Goal: Navigation & Orientation: Find specific page/section

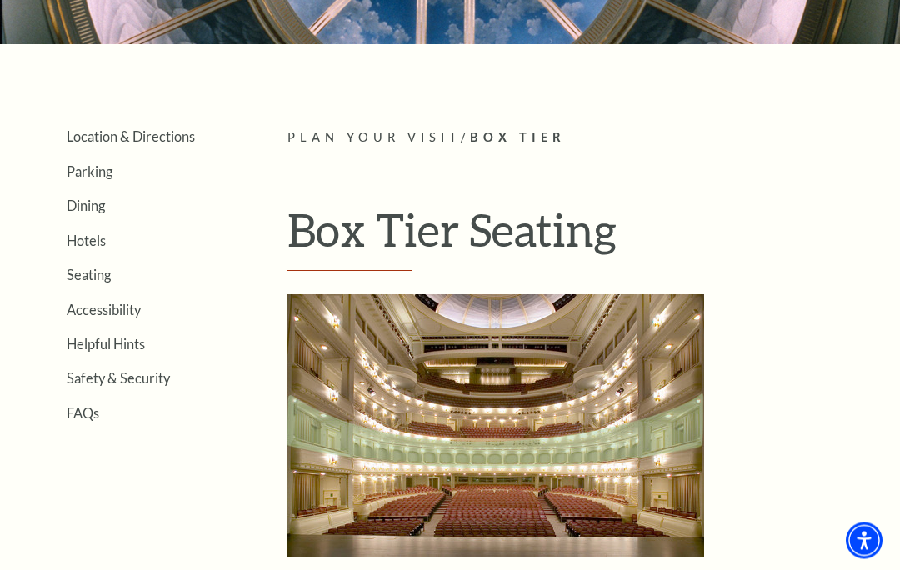
scroll to position [260, 0]
click at [107, 267] on link "Seating" at bounding box center [89, 275] width 44 height 16
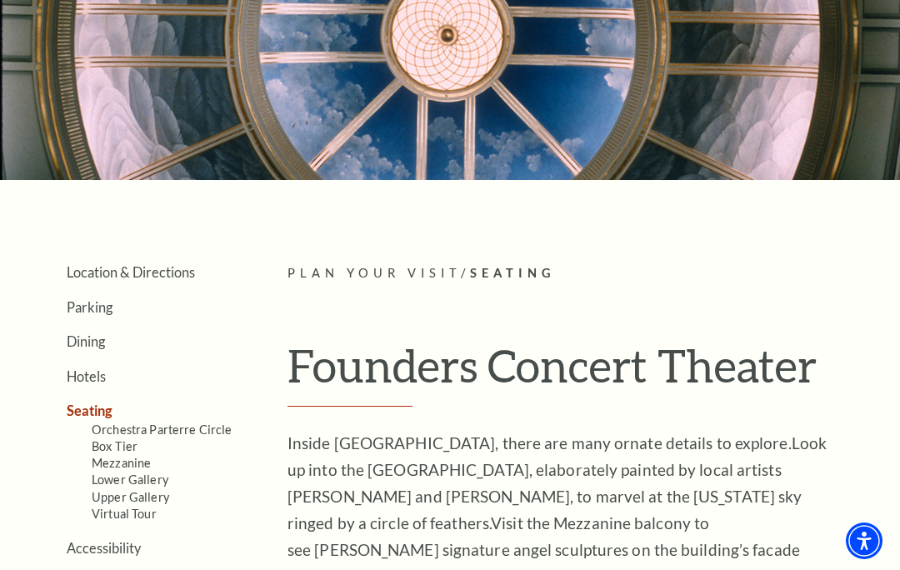
scroll to position [173, 0]
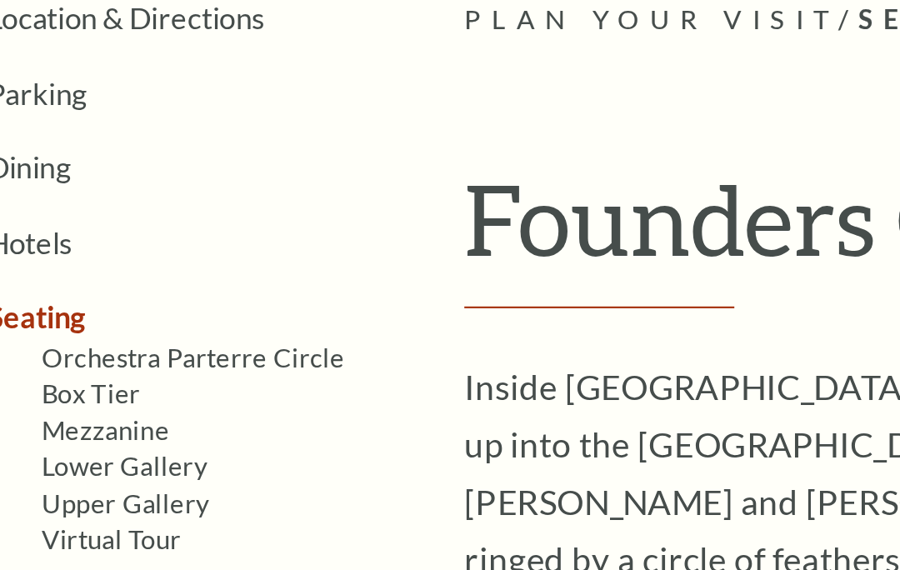
click at [92, 407] on link "Mezzanine" at bounding box center [121, 414] width 59 height 14
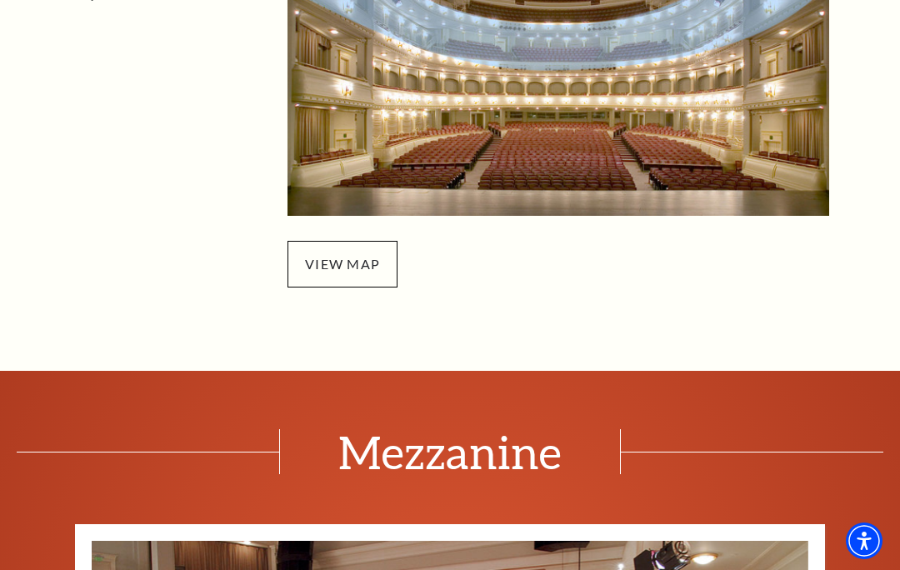
scroll to position [681, 0]
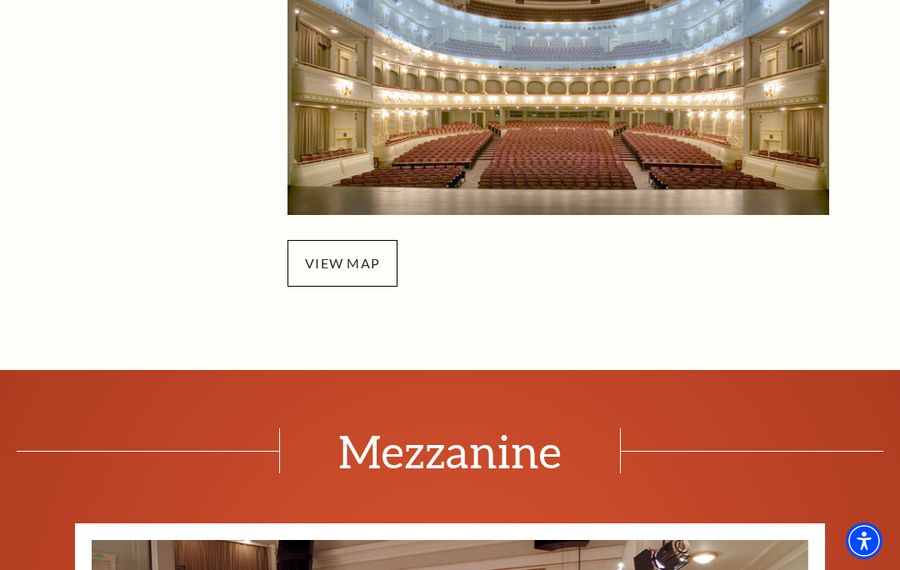
click at [359, 255] on span "view map" at bounding box center [342, 263] width 110 height 47
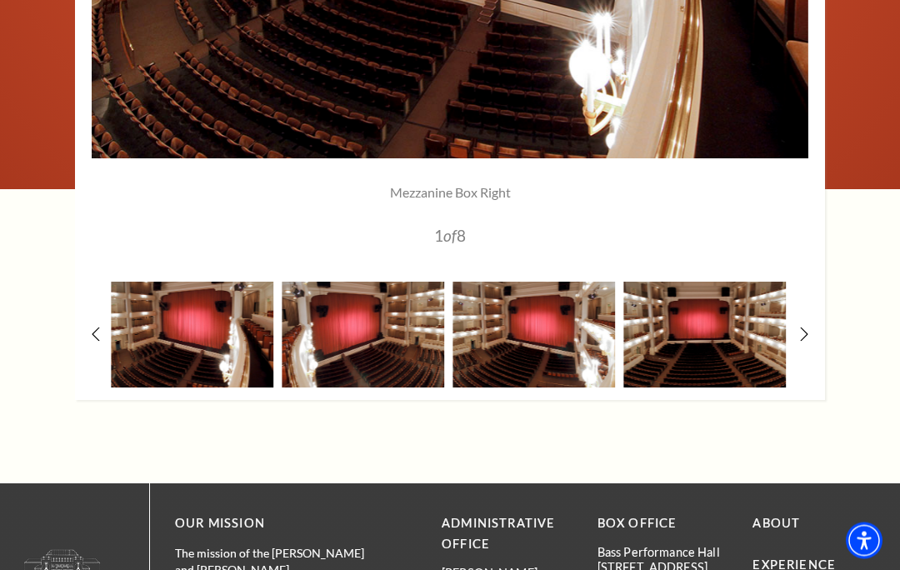
scroll to position [1523, 0]
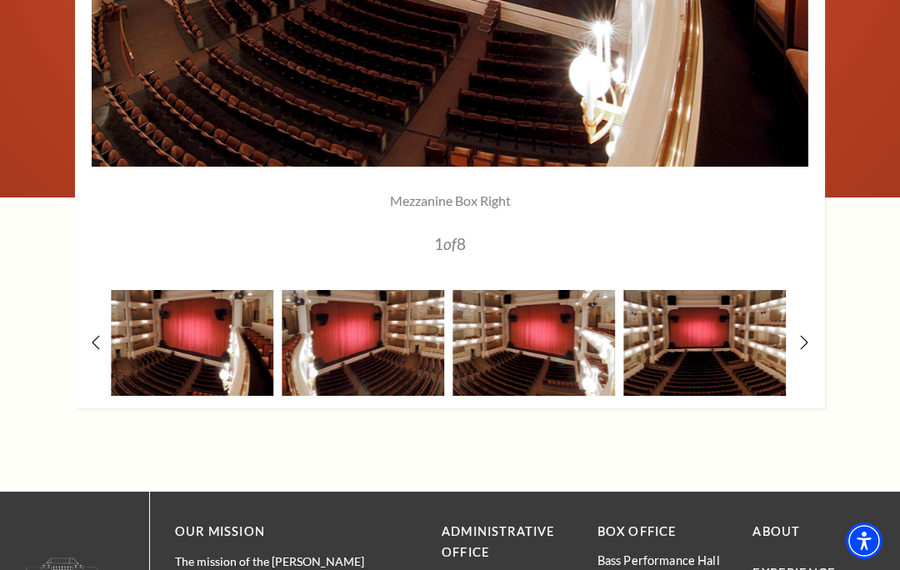
click at [371, 350] on img at bounding box center [363, 343] width 162 height 107
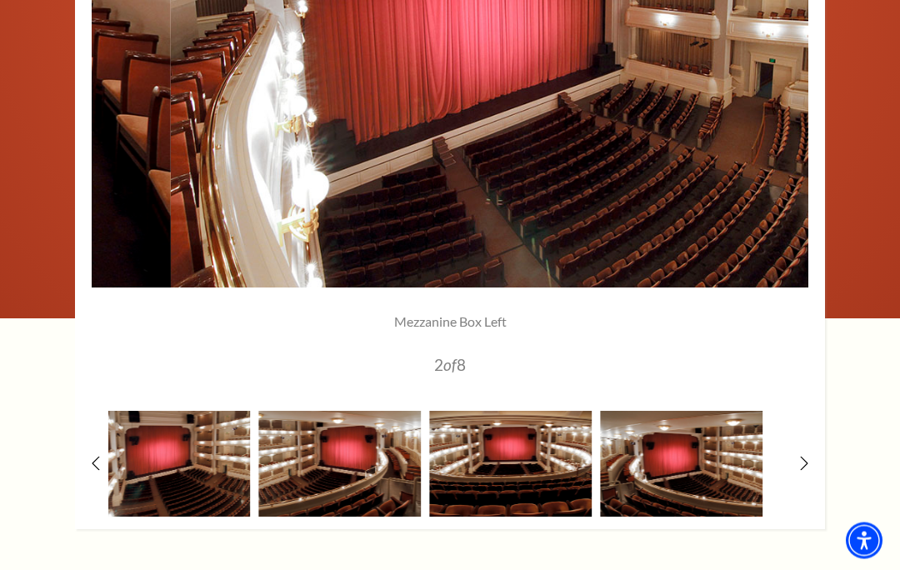
scroll to position [1400, 0]
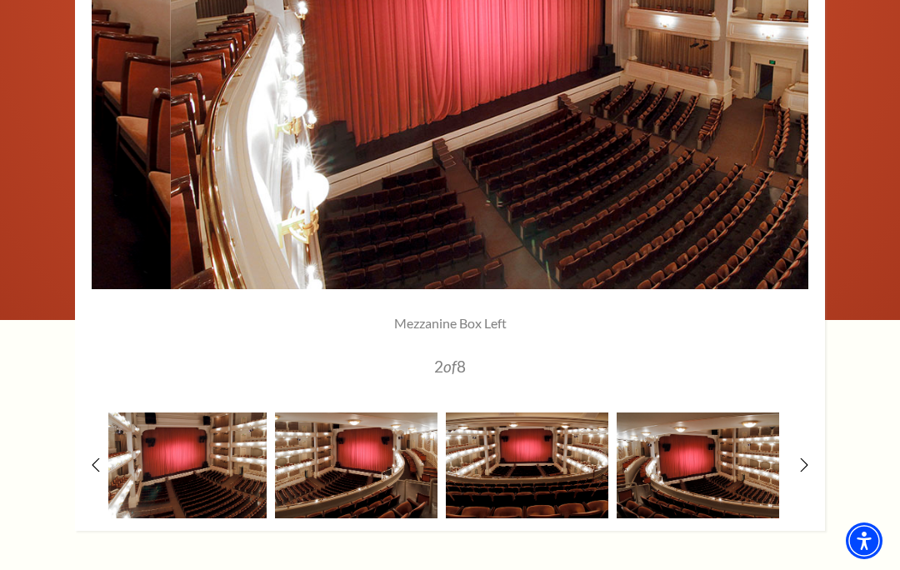
click at [668, 496] on img at bounding box center [697, 465] width 162 height 107
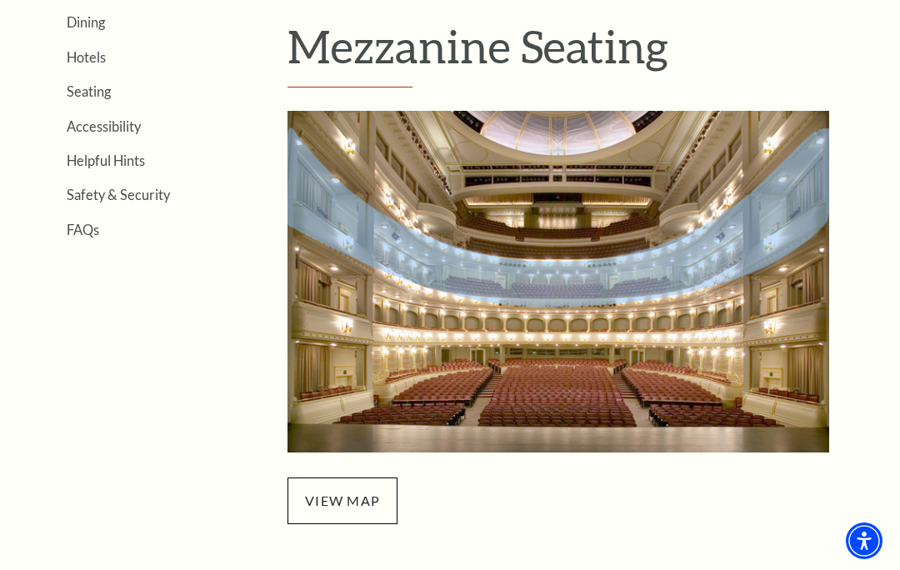
scroll to position [442, 0]
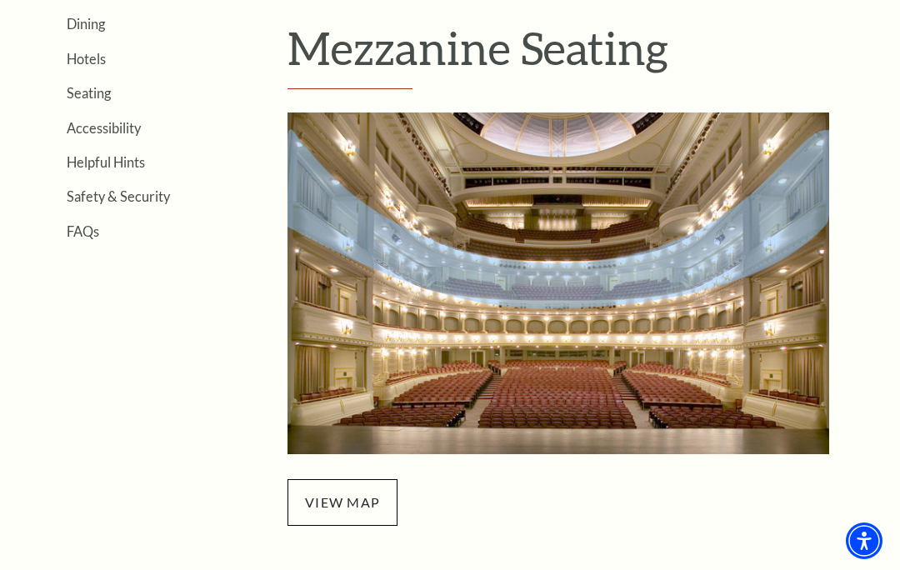
click at [801, 225] on img "Mezzanine Seating - open in a new tab" at bounding box center [557, 283] width 541 height 342
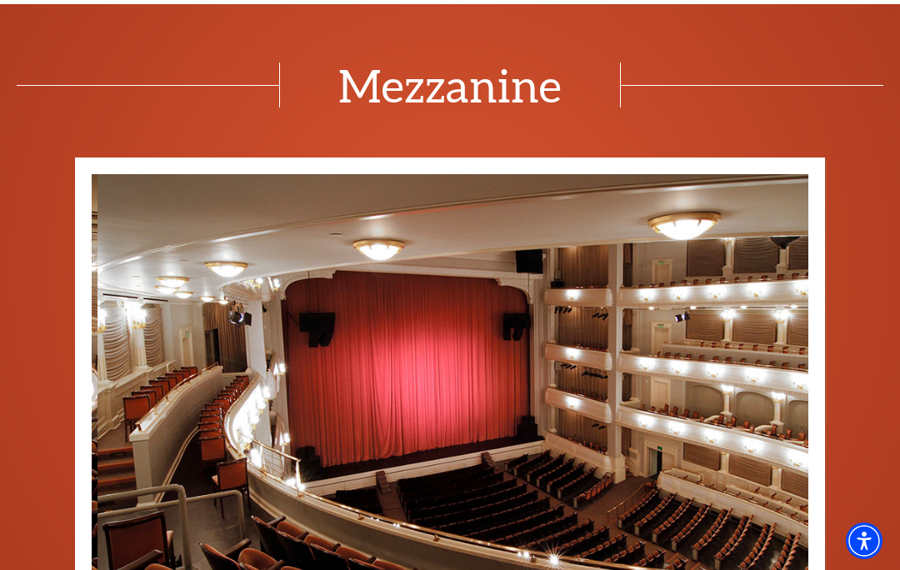
scroll to position [1045, 0]
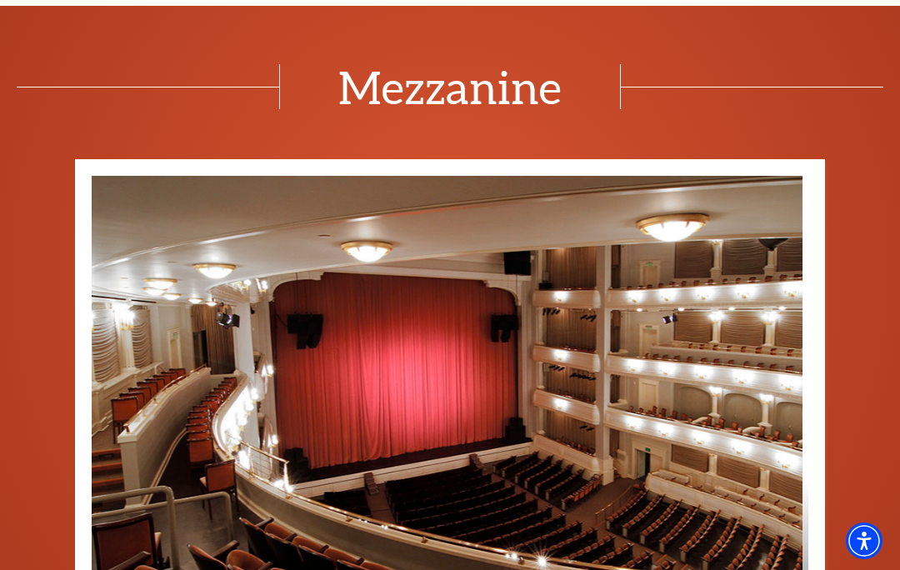
click at [568, 475] on img at bounding box center [444, 410] width 716 height 469
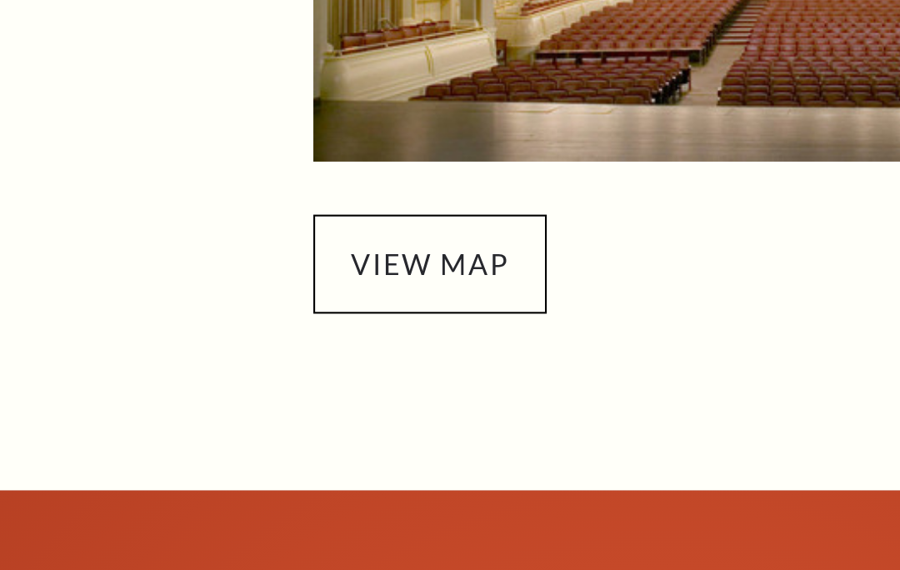
scroll to position [818, 0]
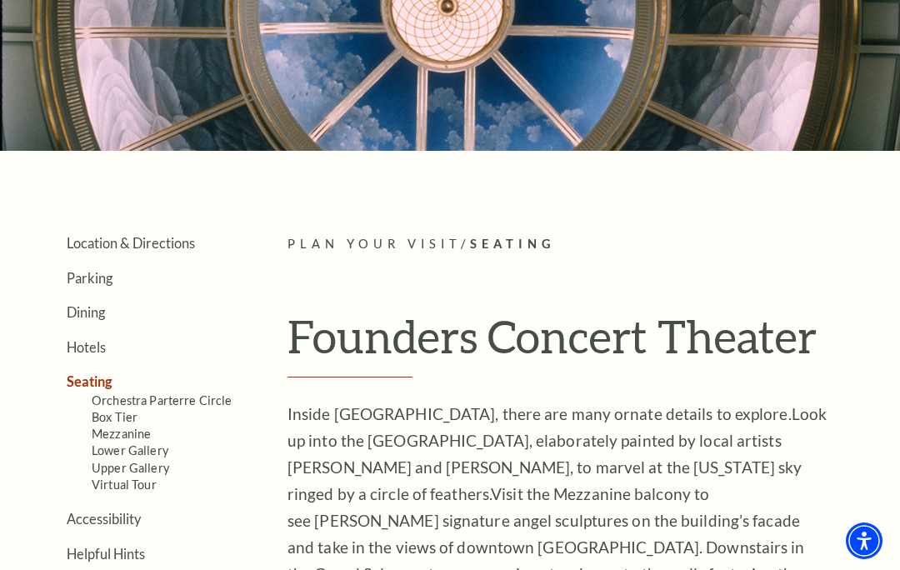
scroll to position [200, 0]
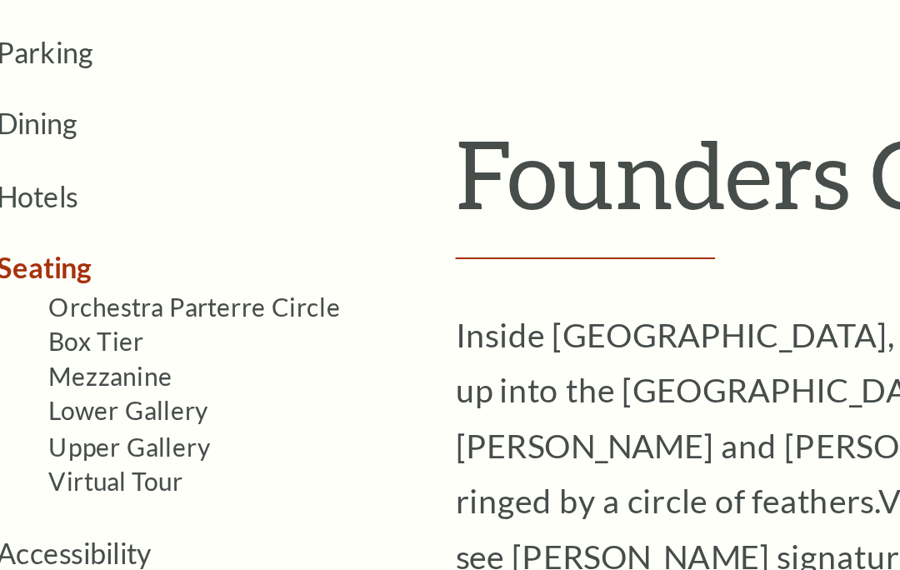
click at [92, 431] on link "Virtual Tour" at bounding box center [124, 438] width 65 height 14
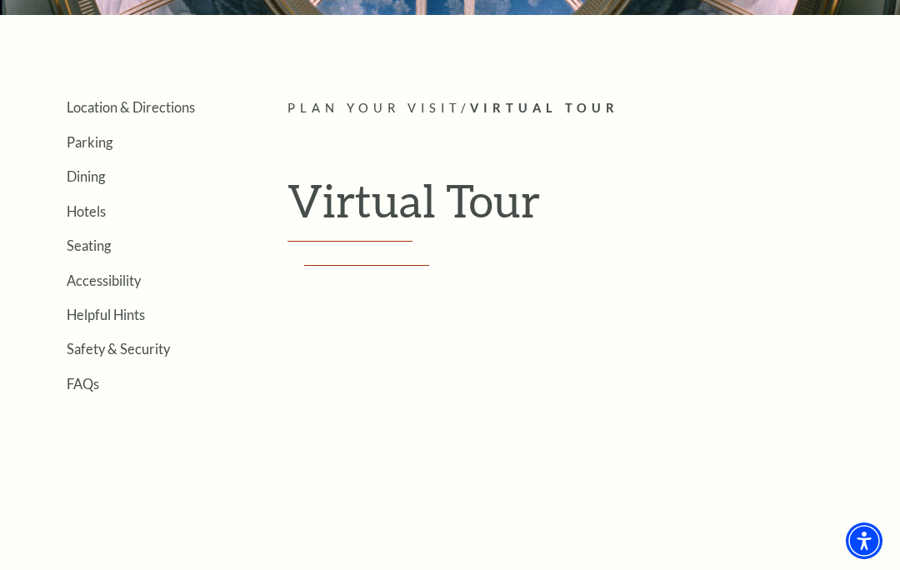
scroll to position [288, 0]
click at [109, 238] on link "Seating" at bounding box center [89, 246] width 44 height 16
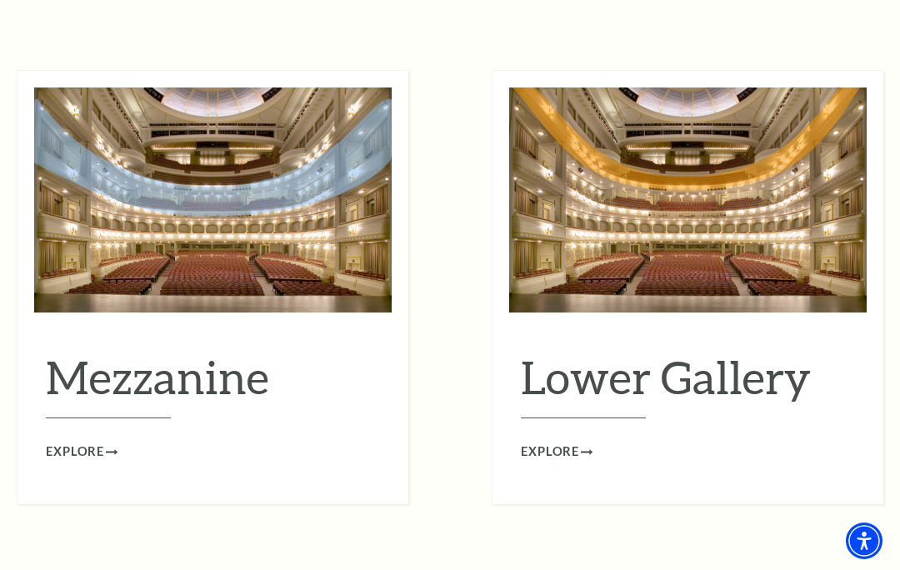
scroll to position [2033, 0]
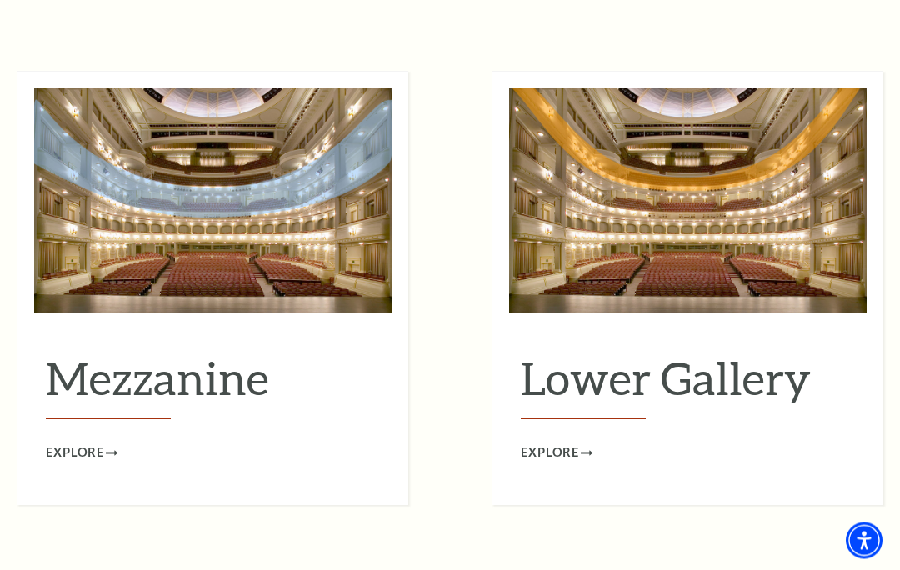
click at [97, 442] on span "Explore" at bounding box center [75, 452] width 58 height 21
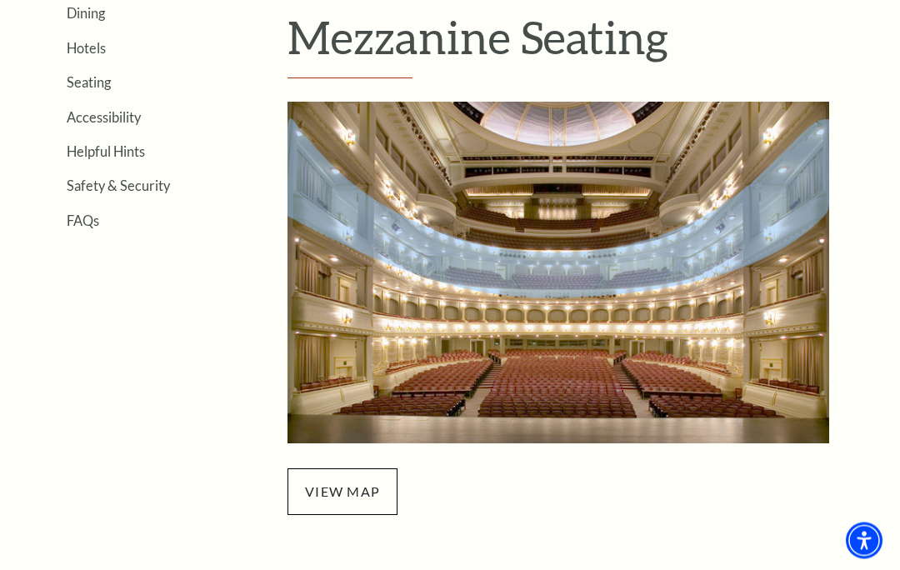
scroll to position [453, 0]
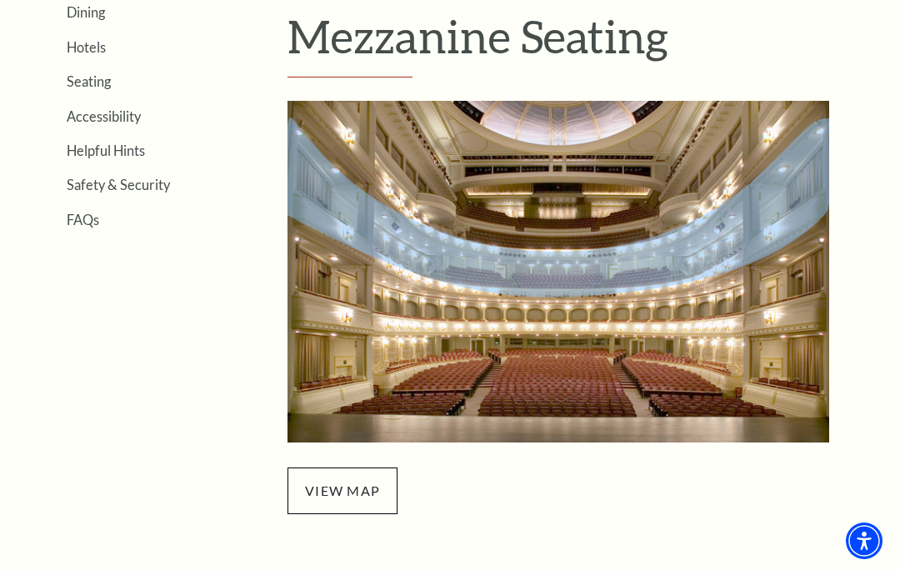
click at [799, 216] on img "Mezzanine Seating - open in a new tab" at bounding box center [557, 272] width 541 height 342
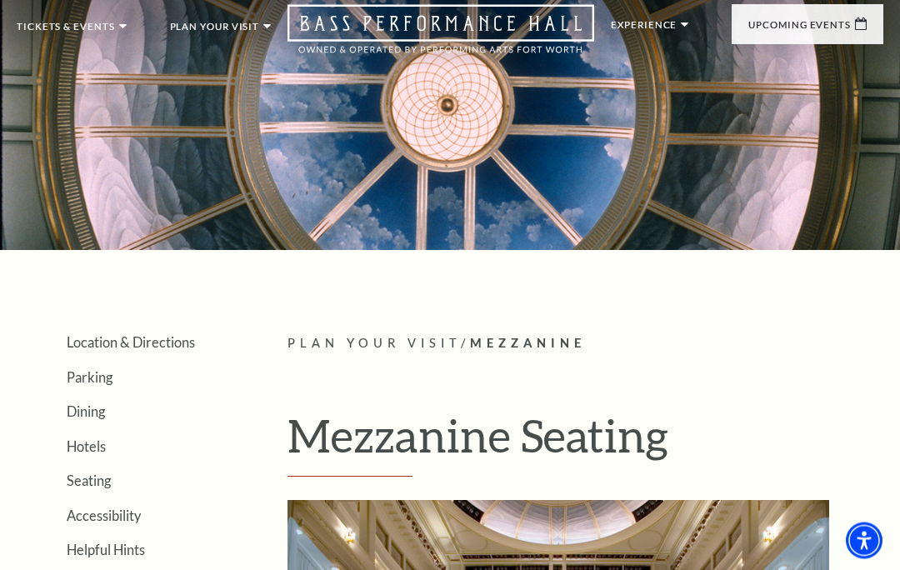
scroll to position [0, 0]
